Goal: Task Accomplishment & Management: Manage account settings

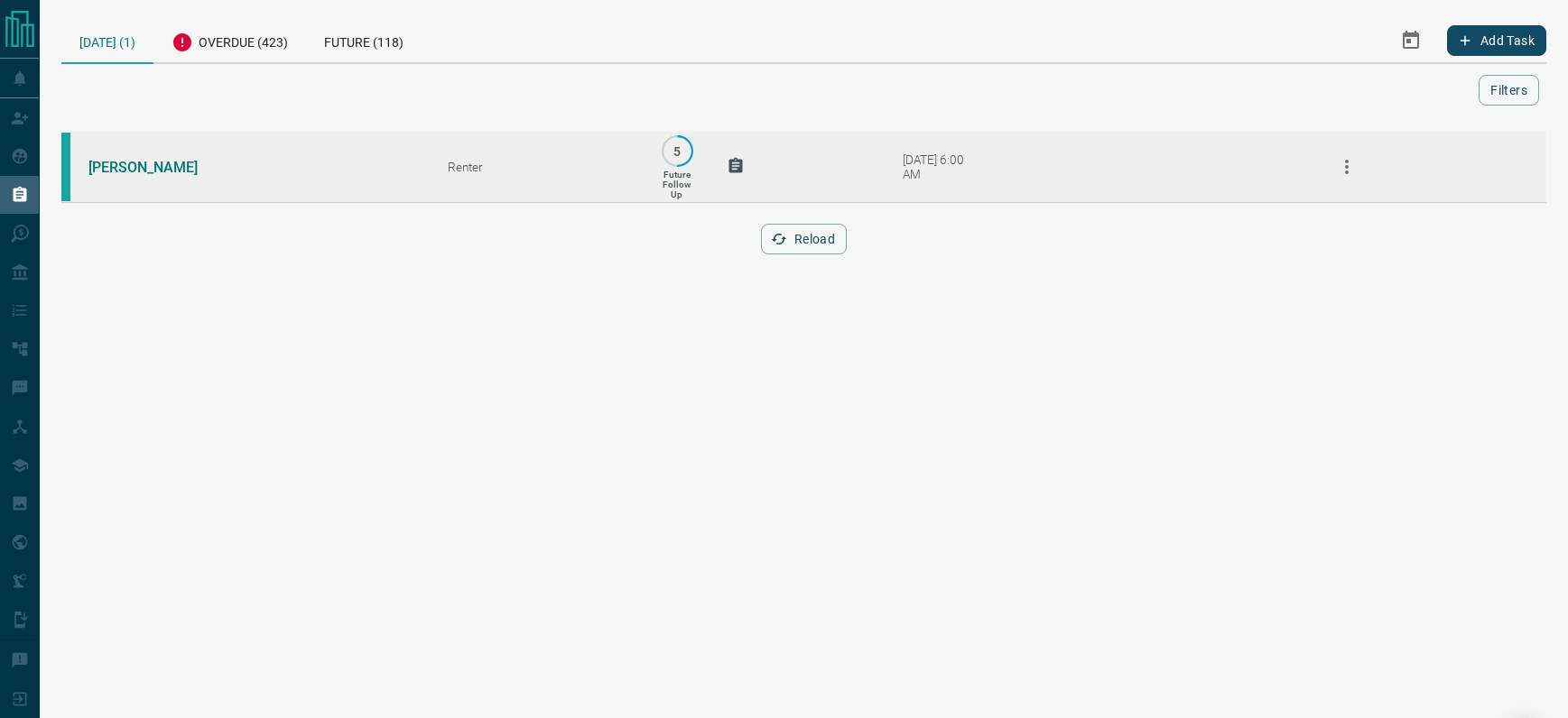
click at [1347, 168] on icon "button" at bounding box center [1347, 167] width 4 height 15
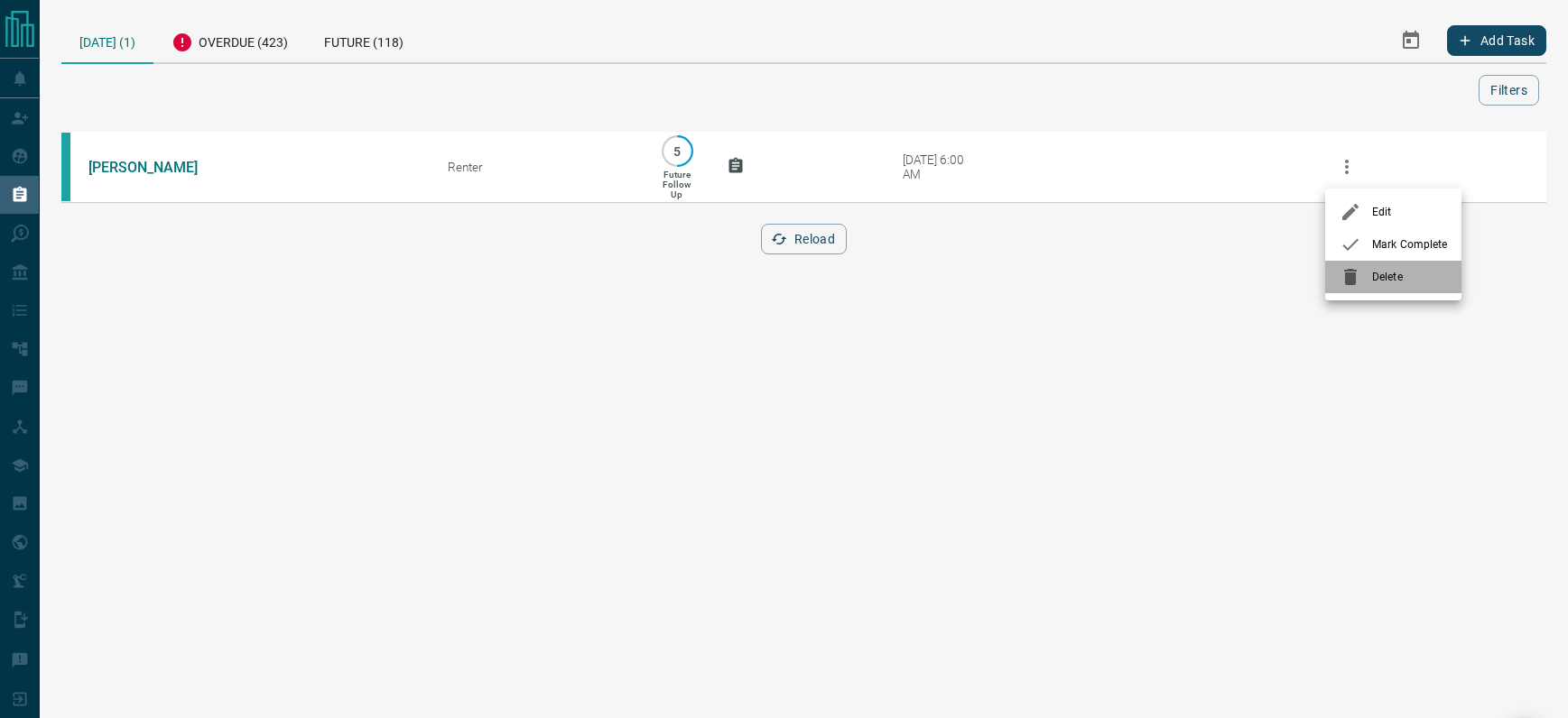
click at [1392, 275] on span "Delete" at bounding box center [1409, 276] width 75 height 17
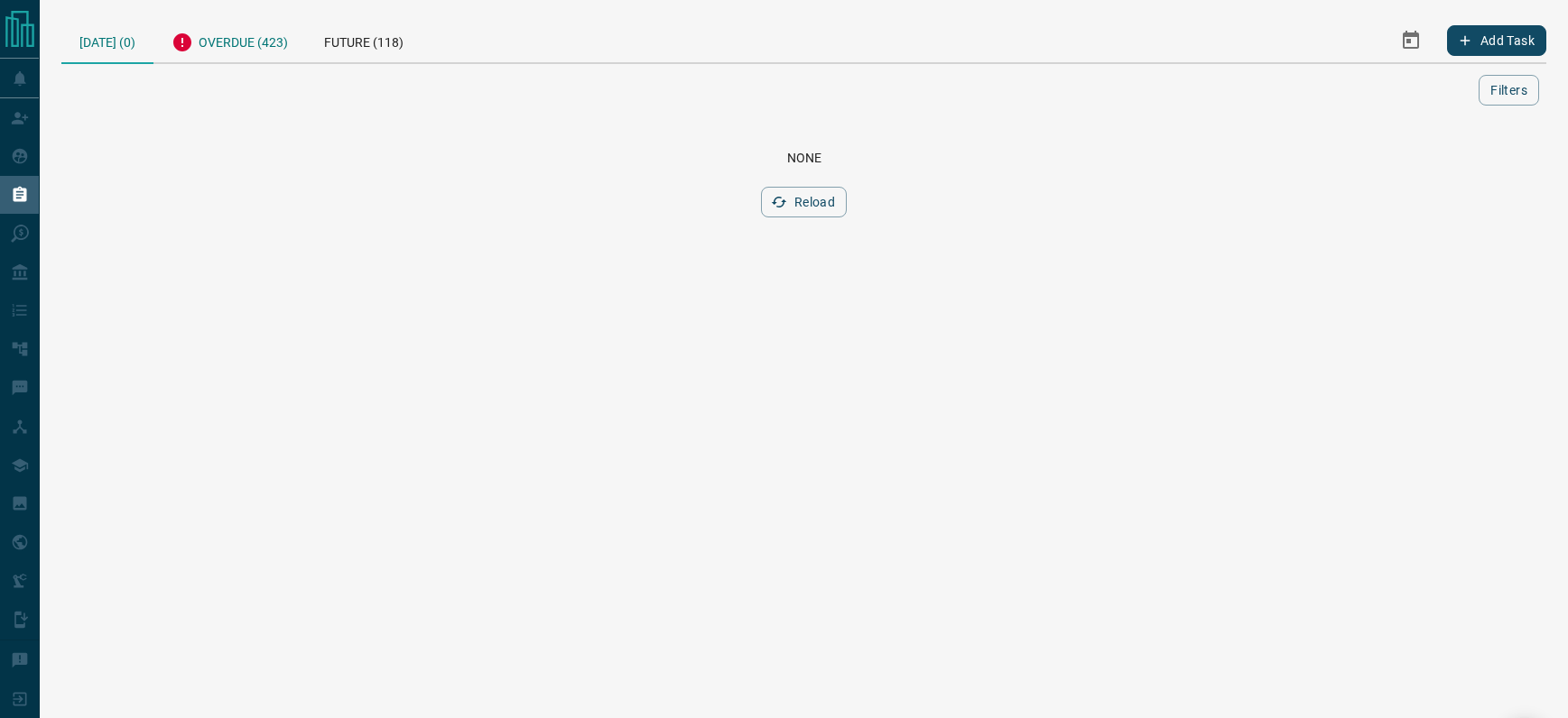
click at [244, 41] on div "Overdue (423)" at bounding box center [230, 39] width 152 height 44
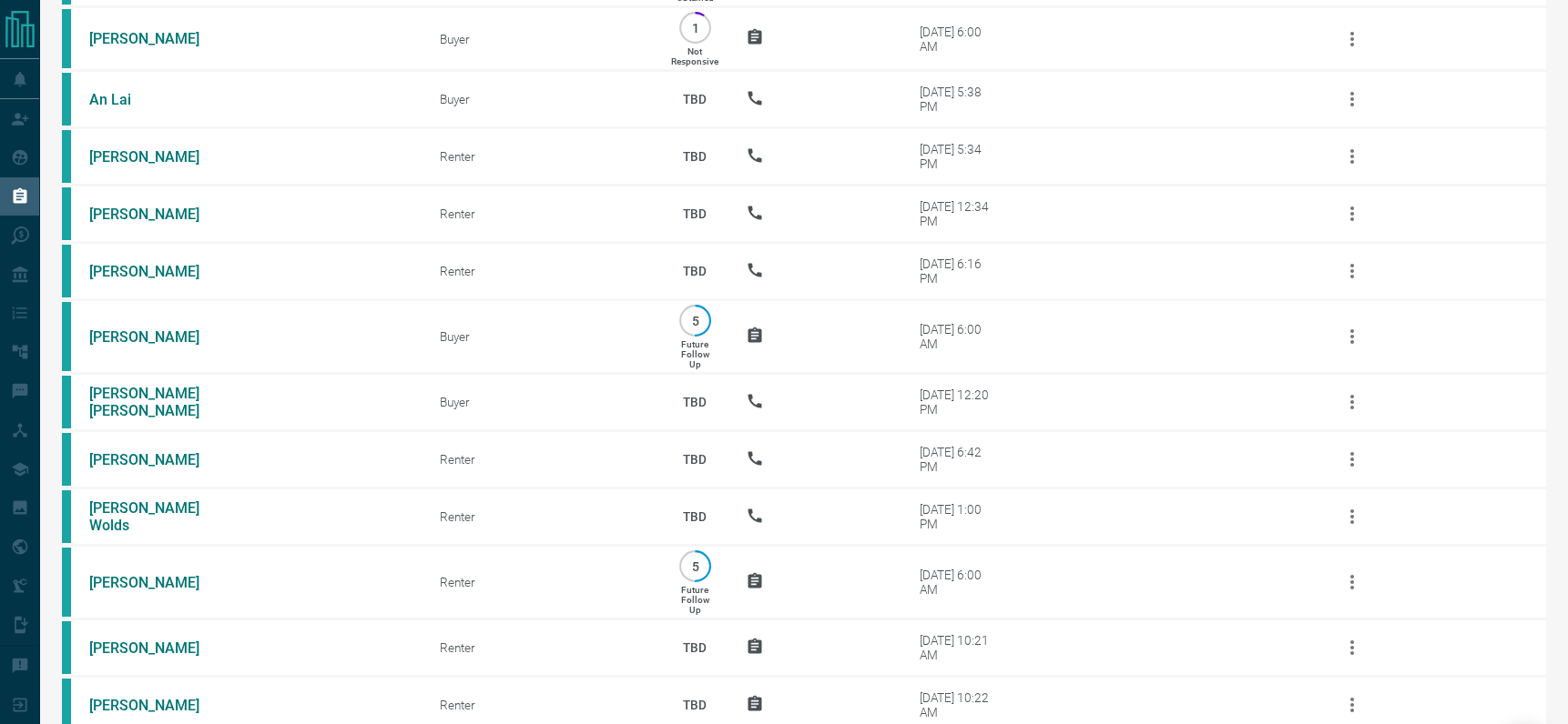
scroll to position [27597, 0]
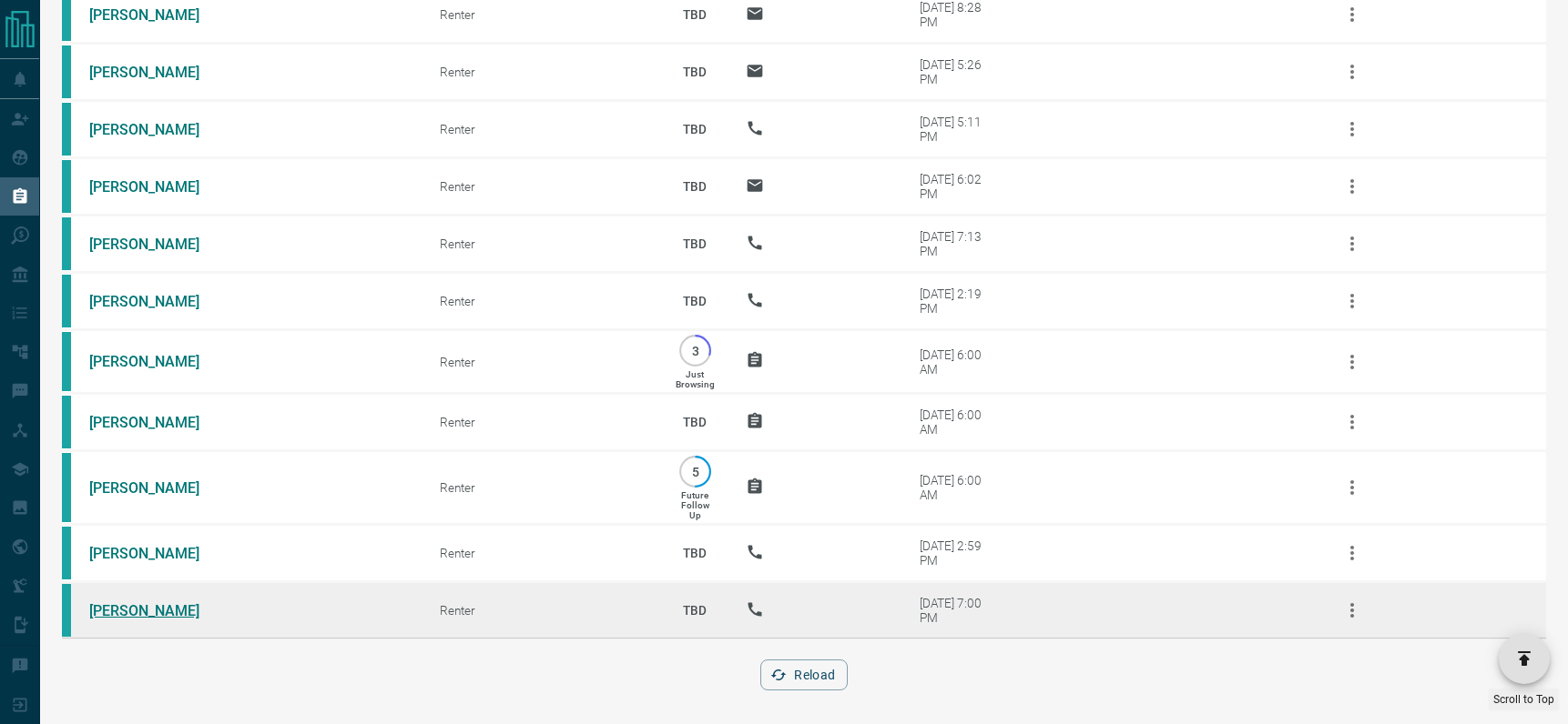
click at [123, 608] on link "[PERSON_NAME]" at bounding box center [158, 612] width 137 height 18
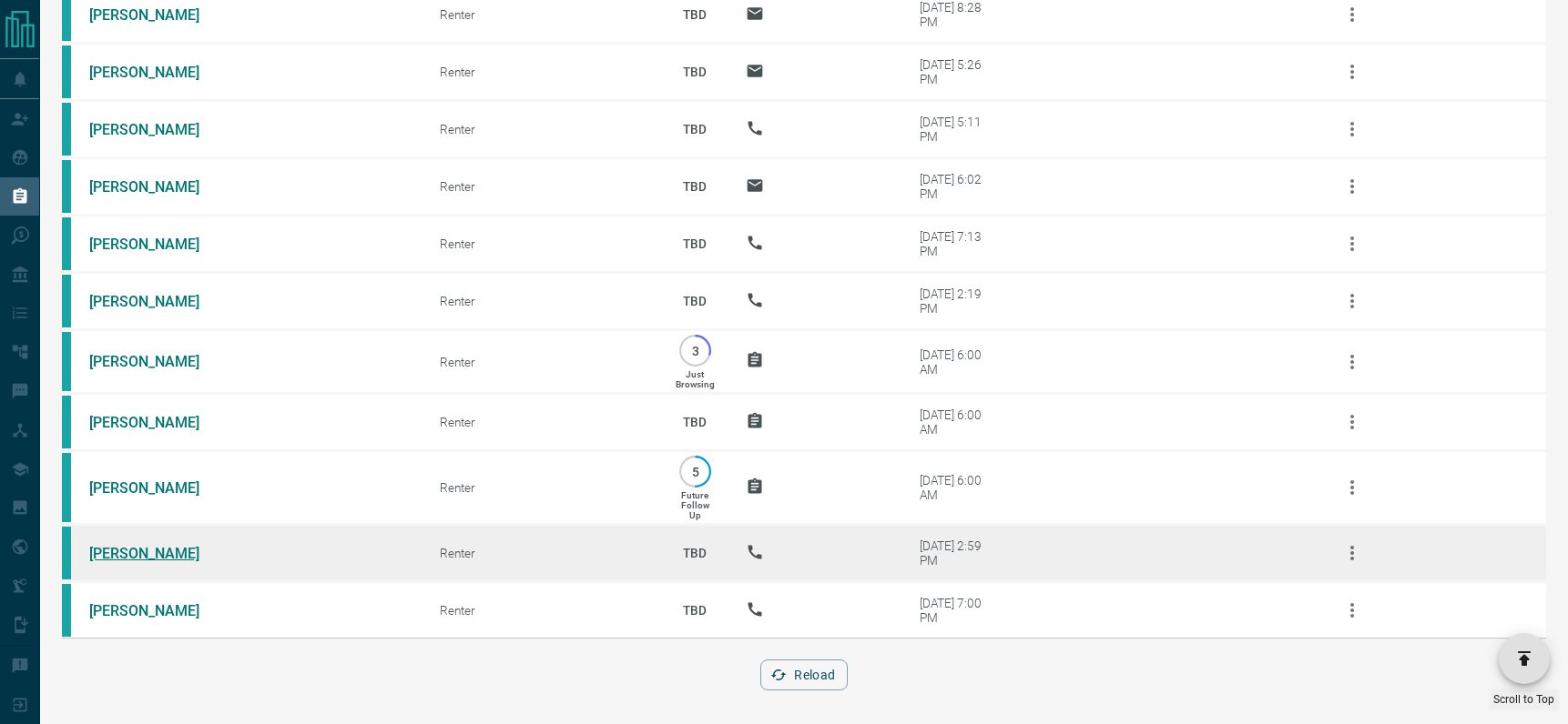
click at [154, 548] on link "[PERSON_NAME]" at bounding box center [158, 554] width 137 height 18
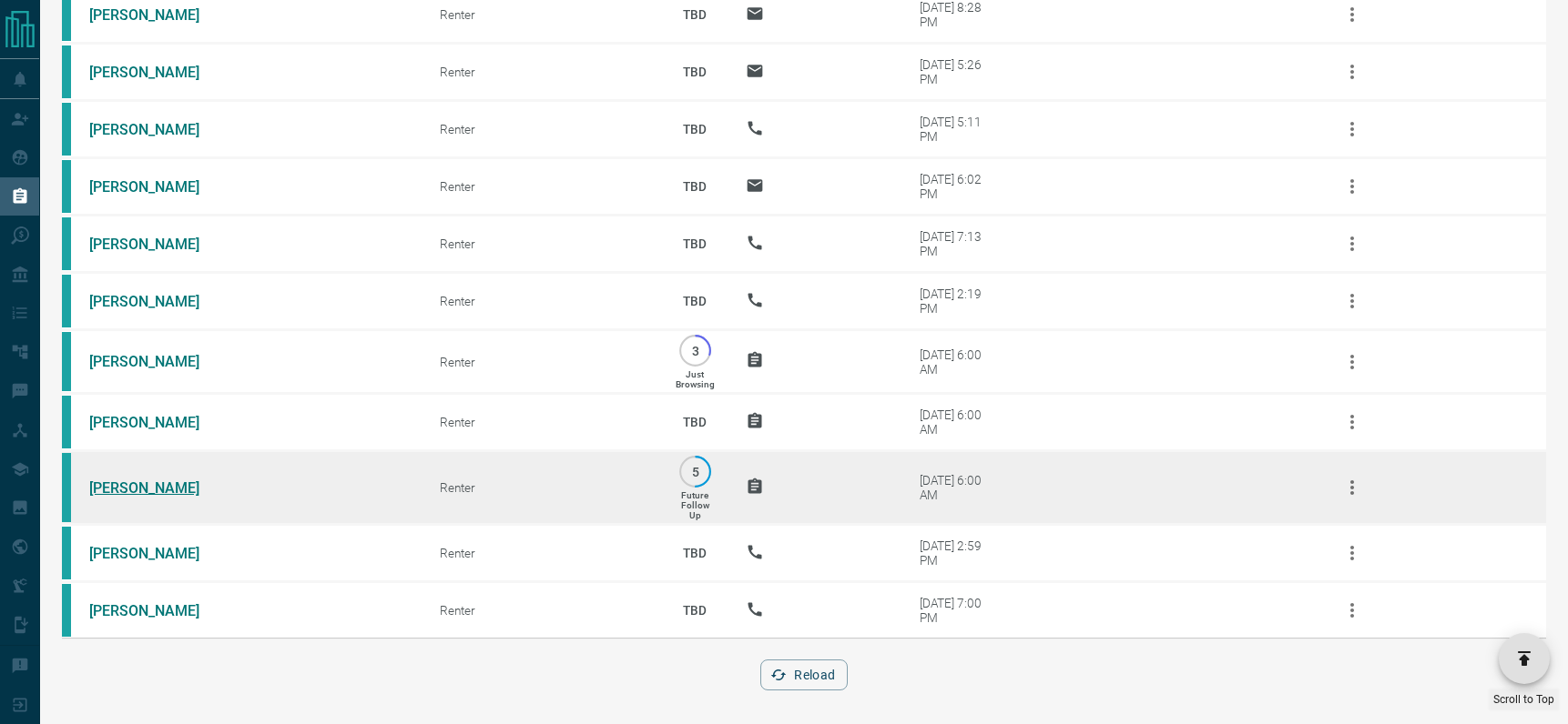
click at [139, 484] on link "[PERSON_NAME]" at bounding box center [158, 489] width 137 height 18
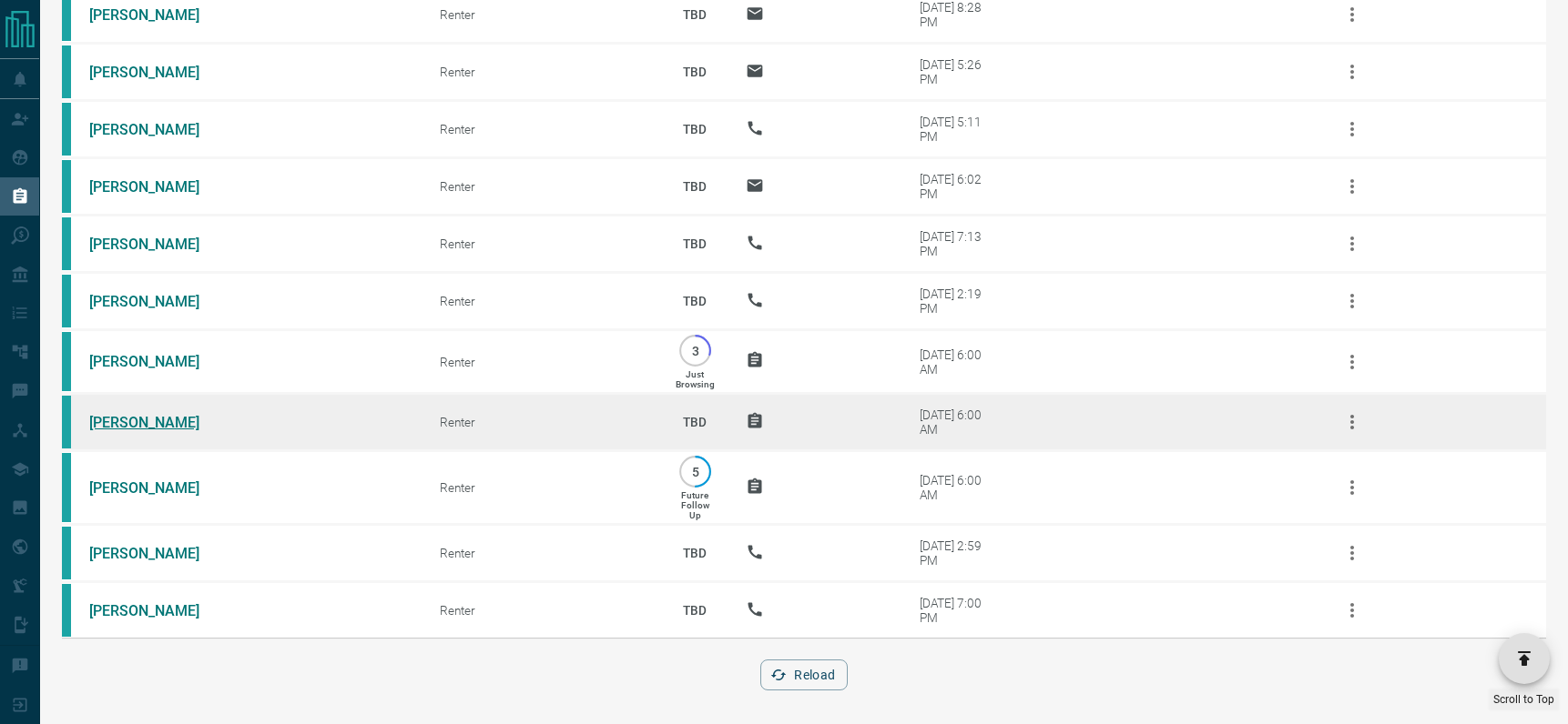
click at [130, 422] on link "[PERSON_NAME]" at bounding box center [158, 423] width 137 height 18
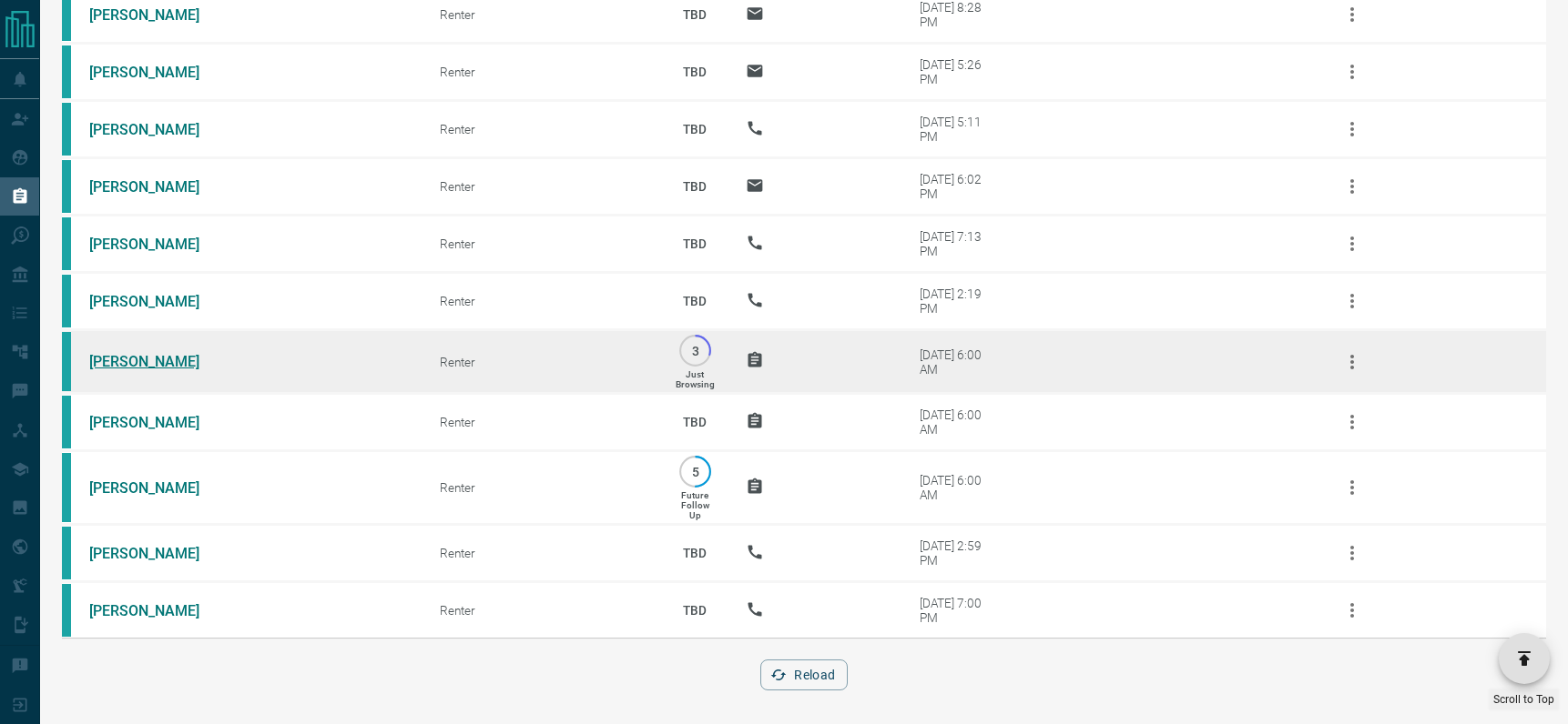
click at [108, 353] on link "[PERSON_NAME]" at bounding box center [158, 362] width 137 height 18
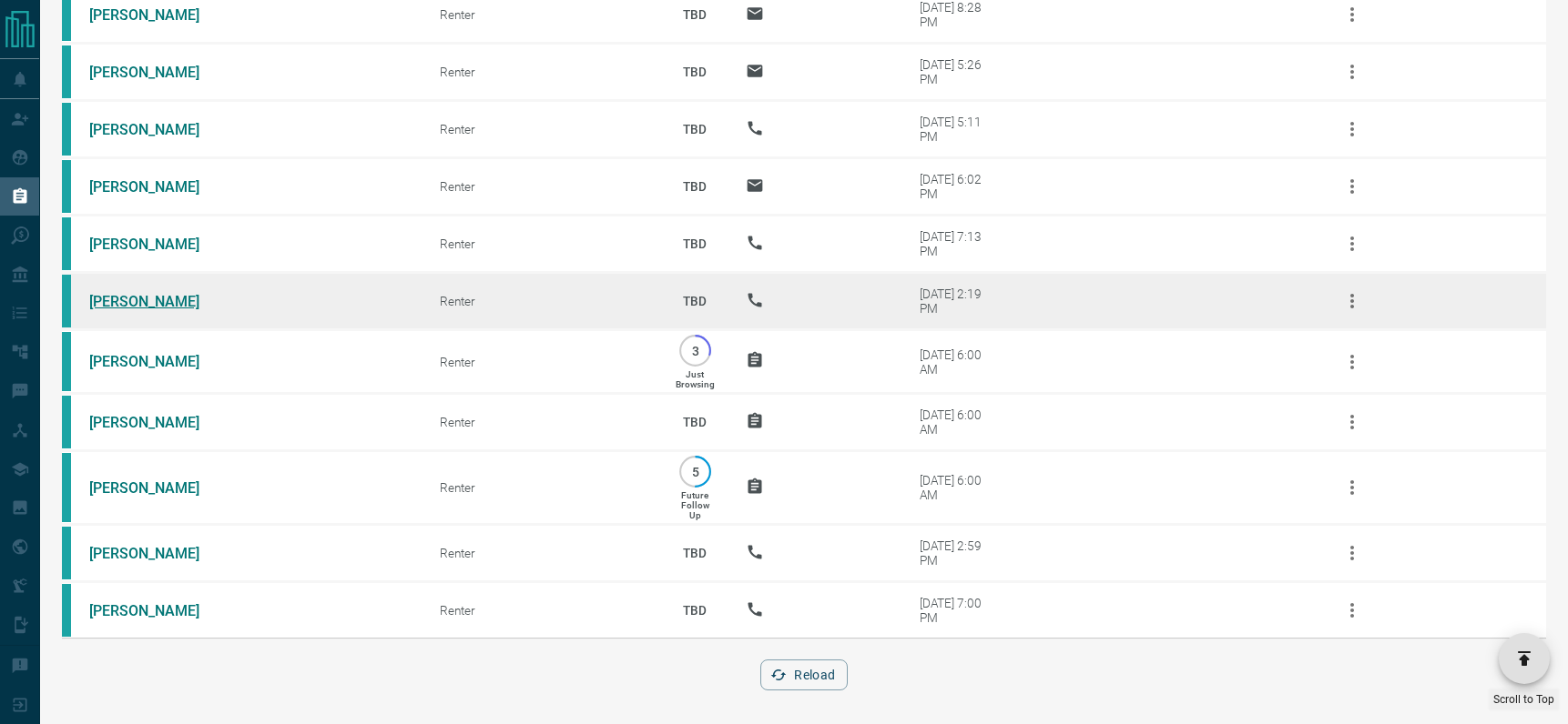
click at [125, 293] on link "[PERSON_NAME]" at bounding box center [158, 301] width 137 height 18
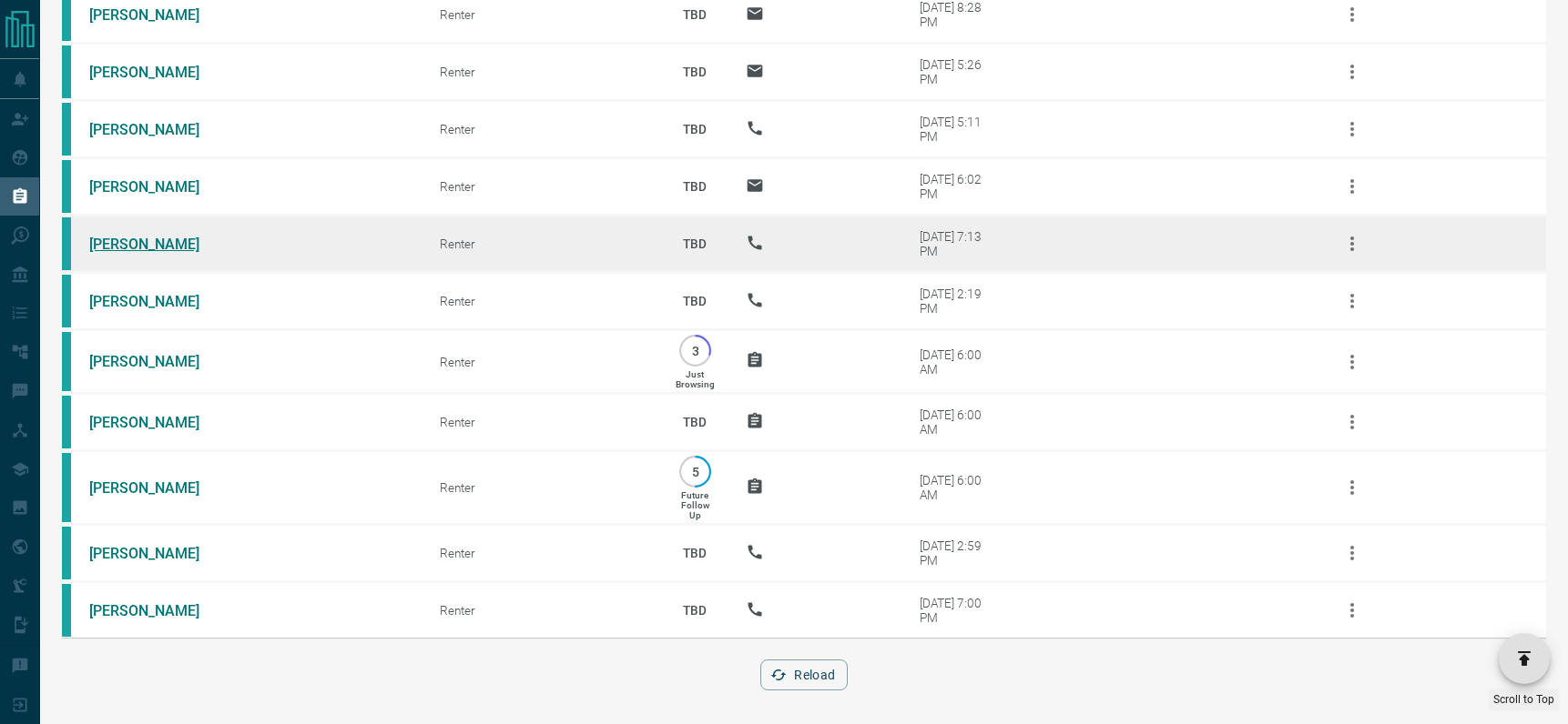
click at [115, 235] on link "[PERSON_NAME]" at bounding box center [158, 244] width 137 height 18
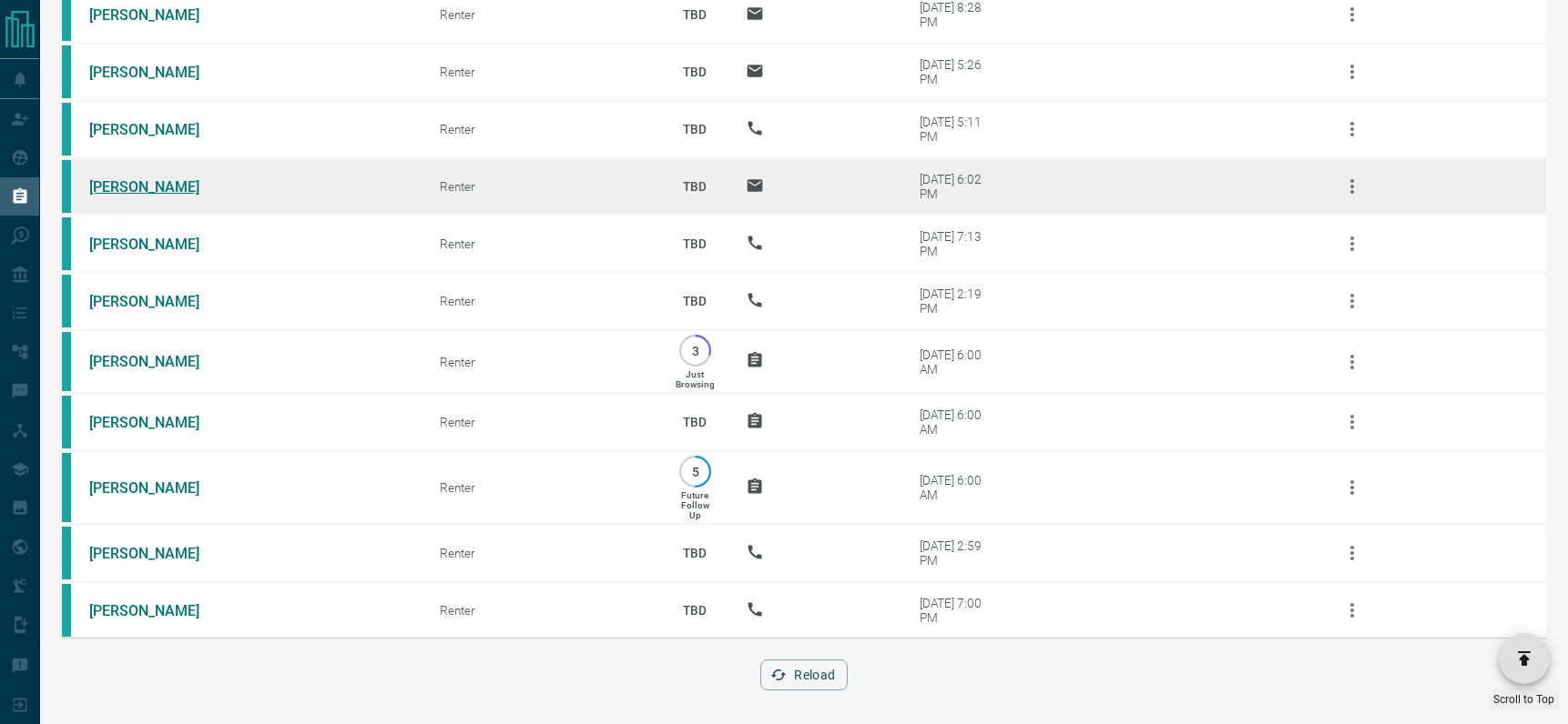
click at [125, 179] on link "[PERSON_NAME]" at bounding box center [158, 187] width 137 height 18
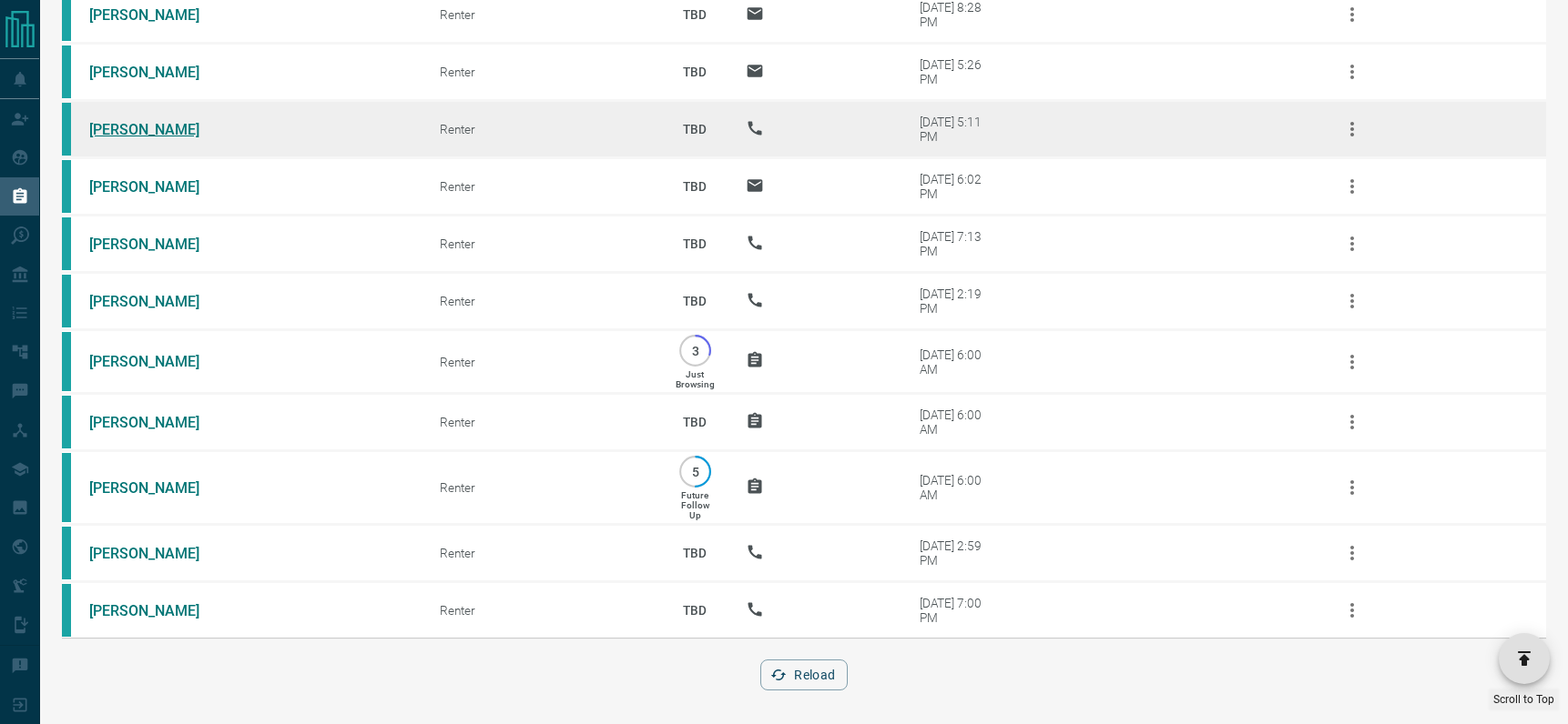
click at [124, 121] on link "[PERSON_NAME]" at bounding box center [158, 130] width 137 height 18
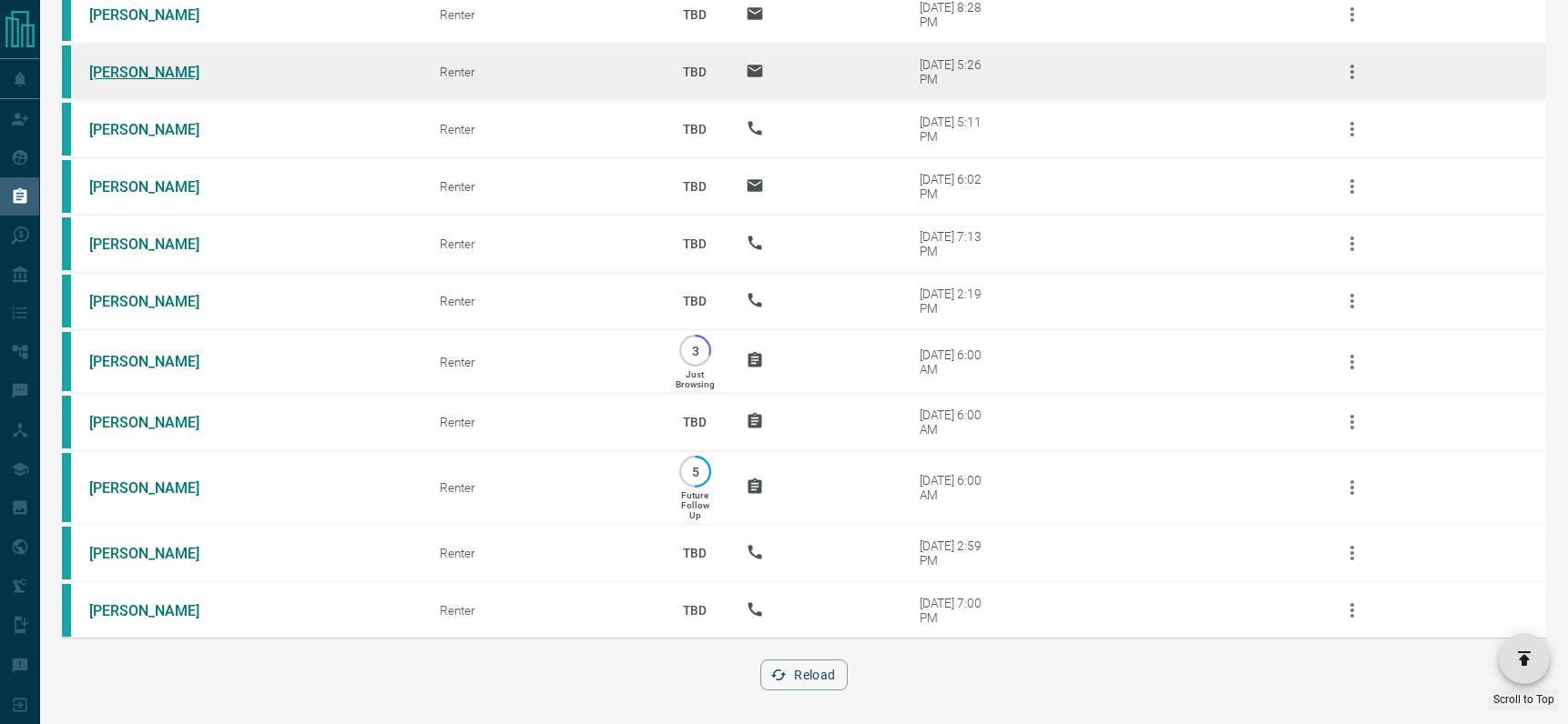
click at [120, 66] on link "[PERSON_NAME]" at bounding box center [158, 73] width 137 height 18
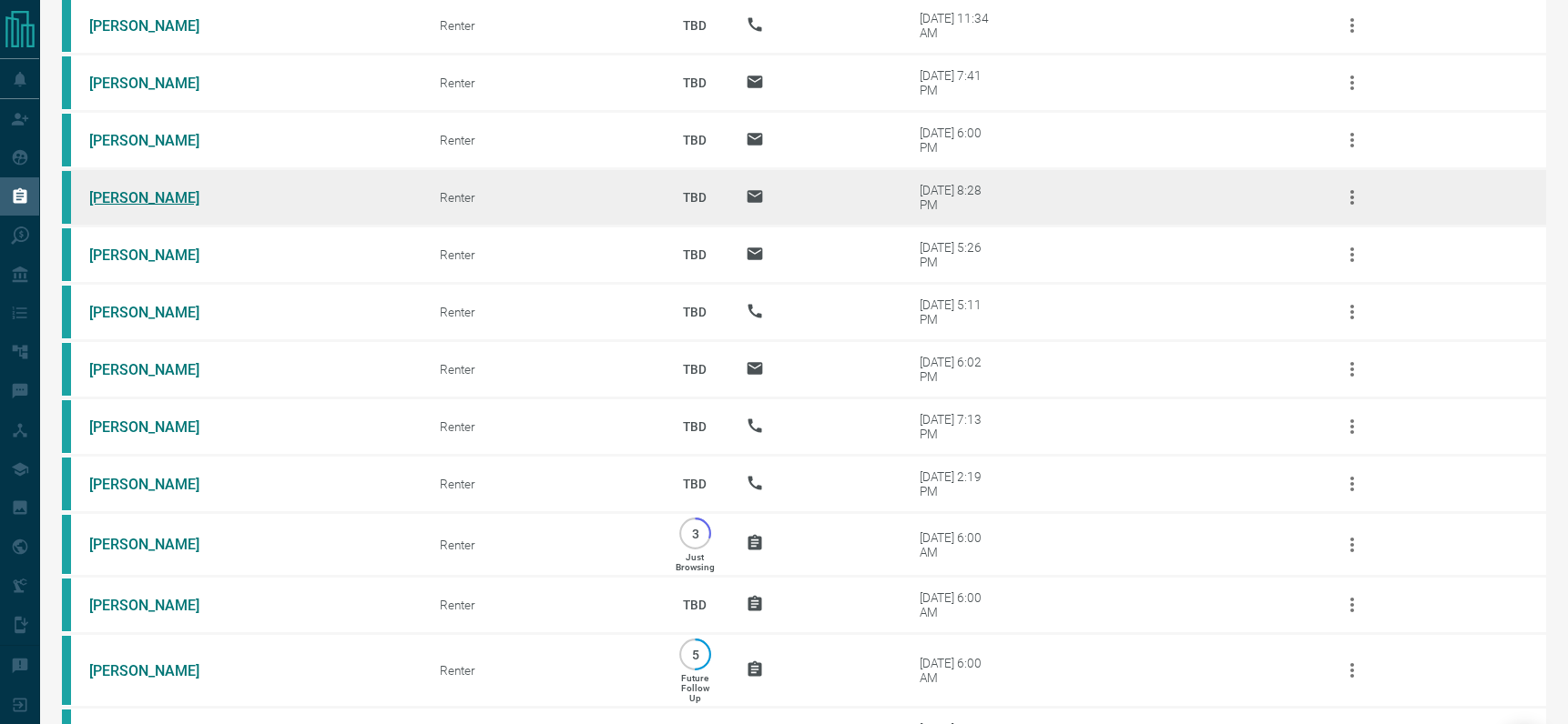
scroll to position [27385, 0]
